Goal: Find specific page/section: Locate a particular part of the current website

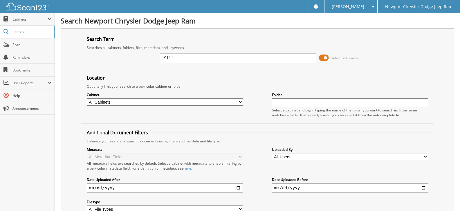
type input "19111"
click at [381, 68] on fieldset "Search Term Searches all cabinets, folders, files, metadata, and keywords 19111…" at bounding box center [257, 52] width 353 height 33
